Goal: Task Accomplishment & Management: Use online tool/utility

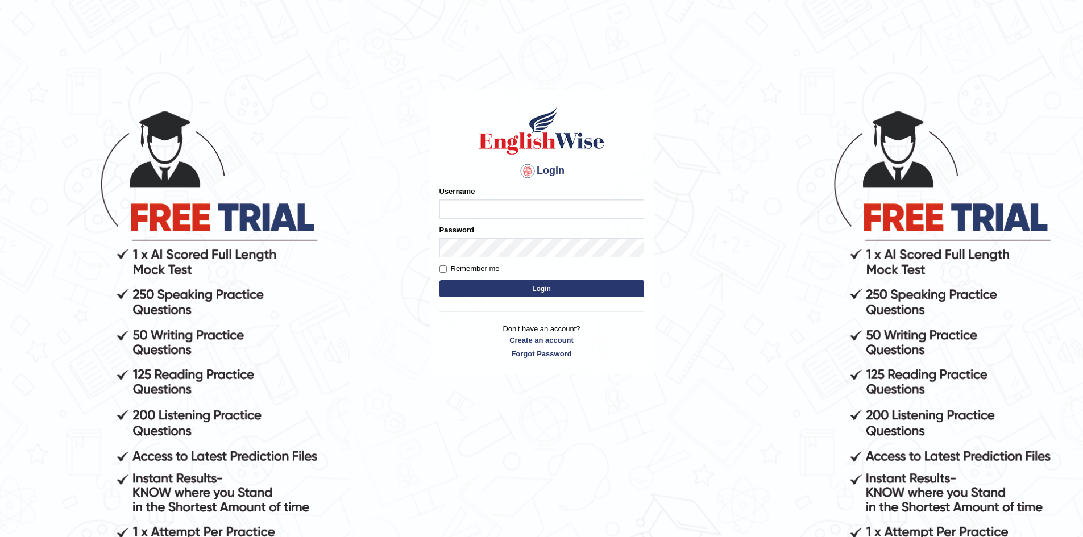
type input "Eunice7589"
click at [545, 289] on button "Login" at bounding box center [541, 288] width 205 height 17
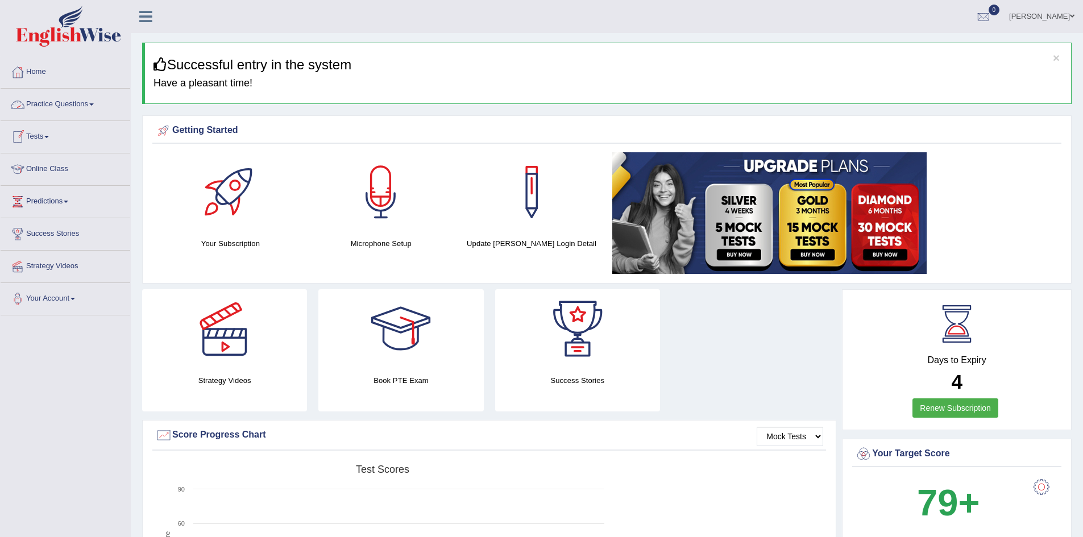
click at [49, 136] on span at bounding box center [46, 137] width 5 height 2
click at [80, 160] on link "Take Practice Sectional Test" at bounding box center [74, 163] width 106 height 20
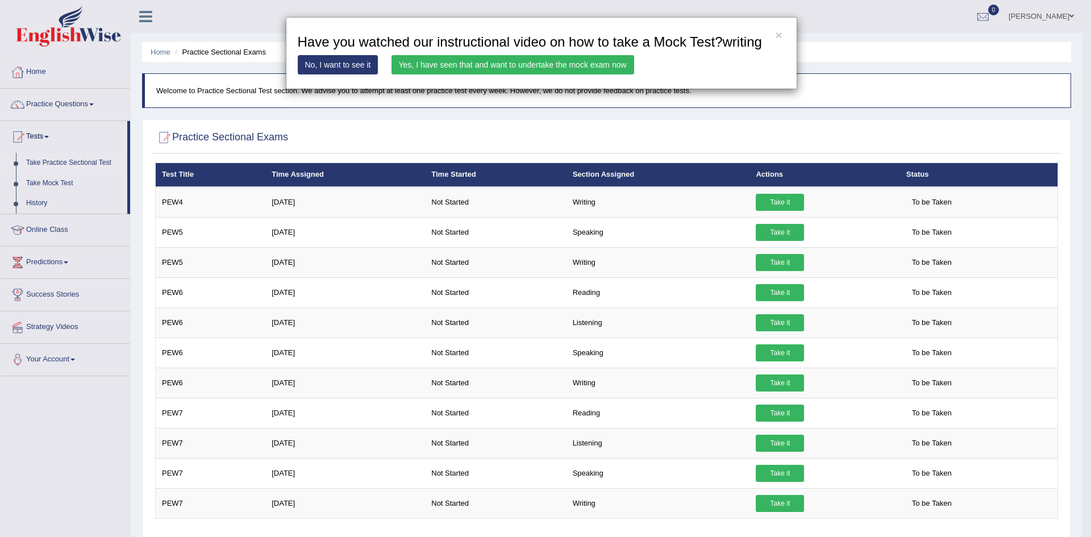
click at [504, 61] on link "Yes, I have seen that and want to undertake the mock exam now" at bounding box center [513, 64] width 243 height 19
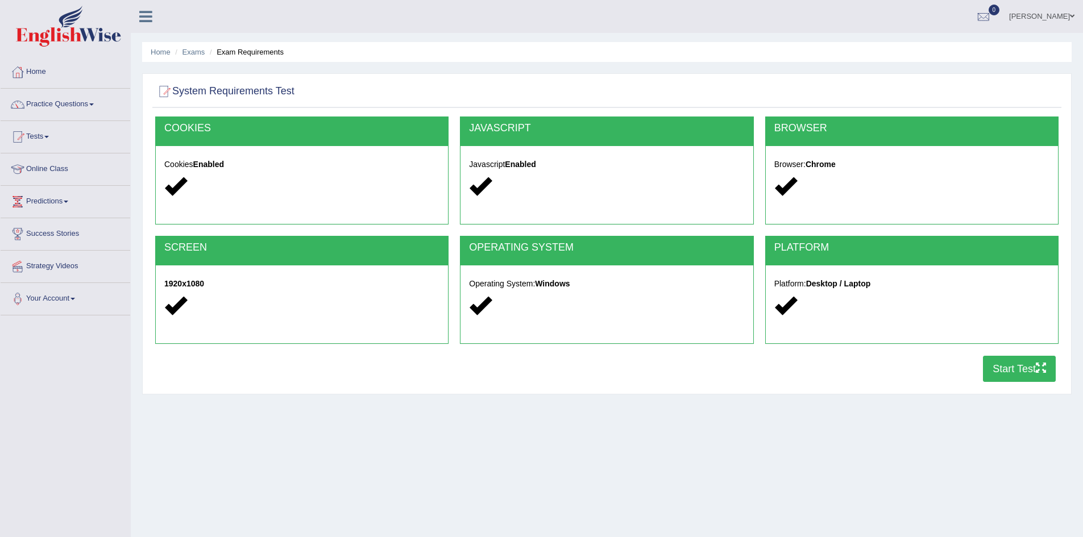
click at [1014, 365] on button "Start Test" at bounding box center [1019, 369] width 73 height 26
